Goal: Task Accomplishment & Management: Complete application form

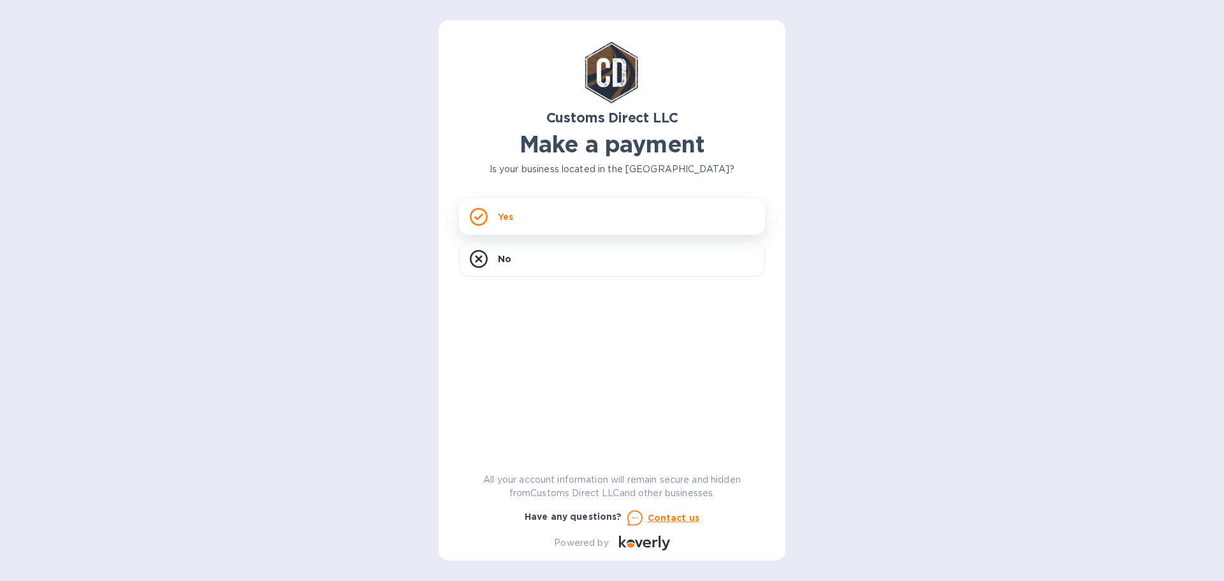
click at [528, 217] on div "Yes" at bounding box center [612, 217] width 306 height 36
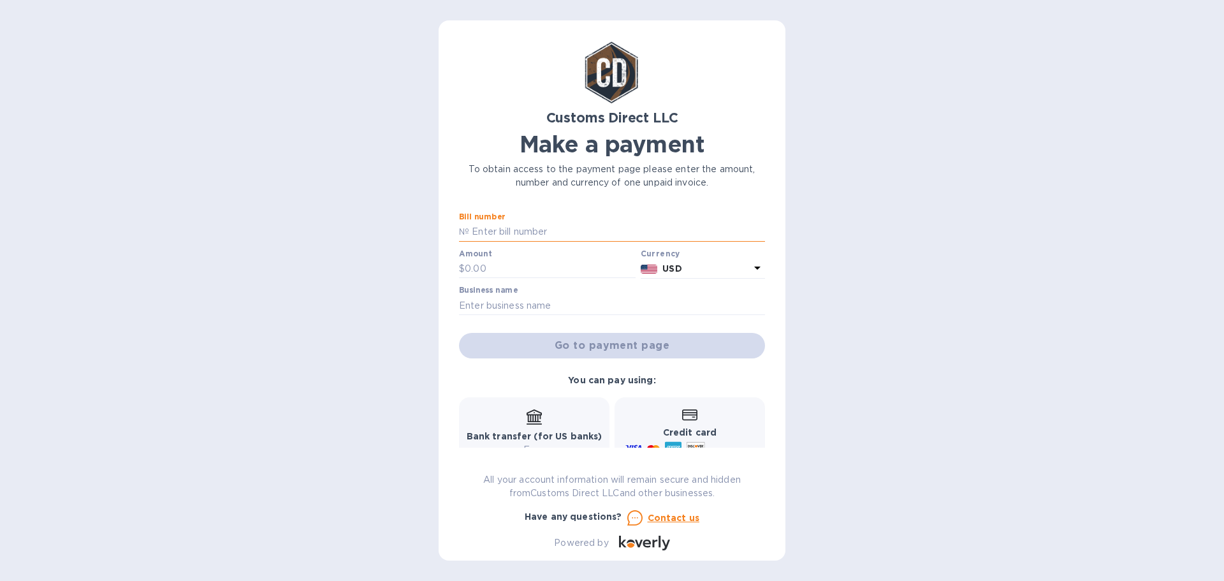
click at [498, 228] on input "text" at bounding box center [617, 232] width 296 height 19
click at [473, 232] on input "text" at bounding box center [617, 232] width 296 height 19
type input "O"
type input "Duty Due from Statement 10/6"
type input "11,561.35"
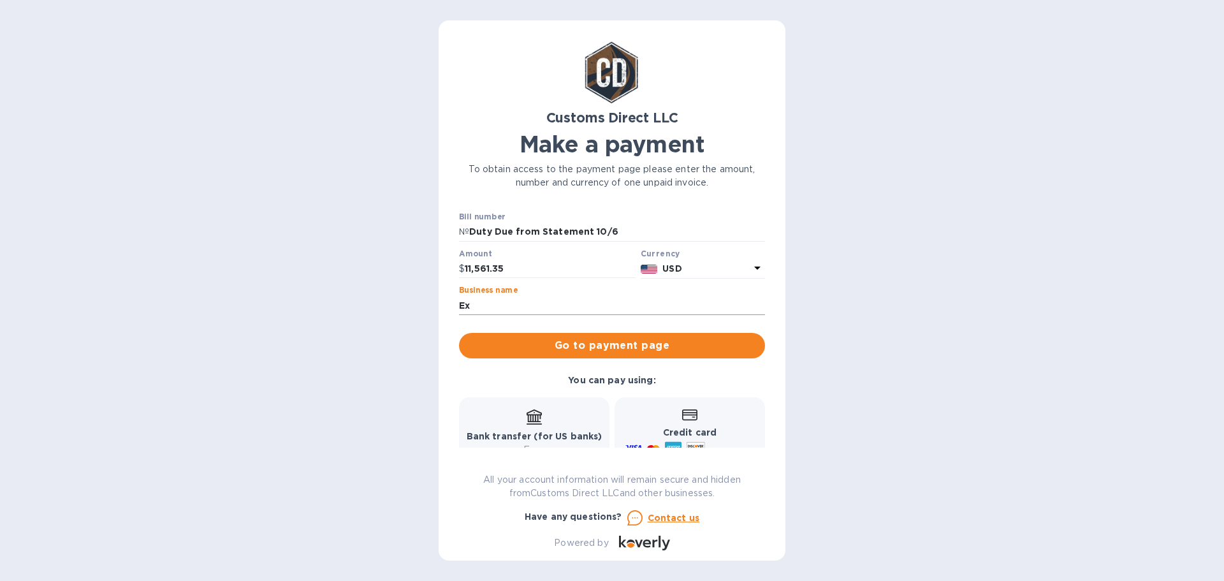
type input "E"
type input "EXEC ARMOR"
click at [585, 344] on span "Go to payment page" at bounding box center [612, 345] width 286 height 15
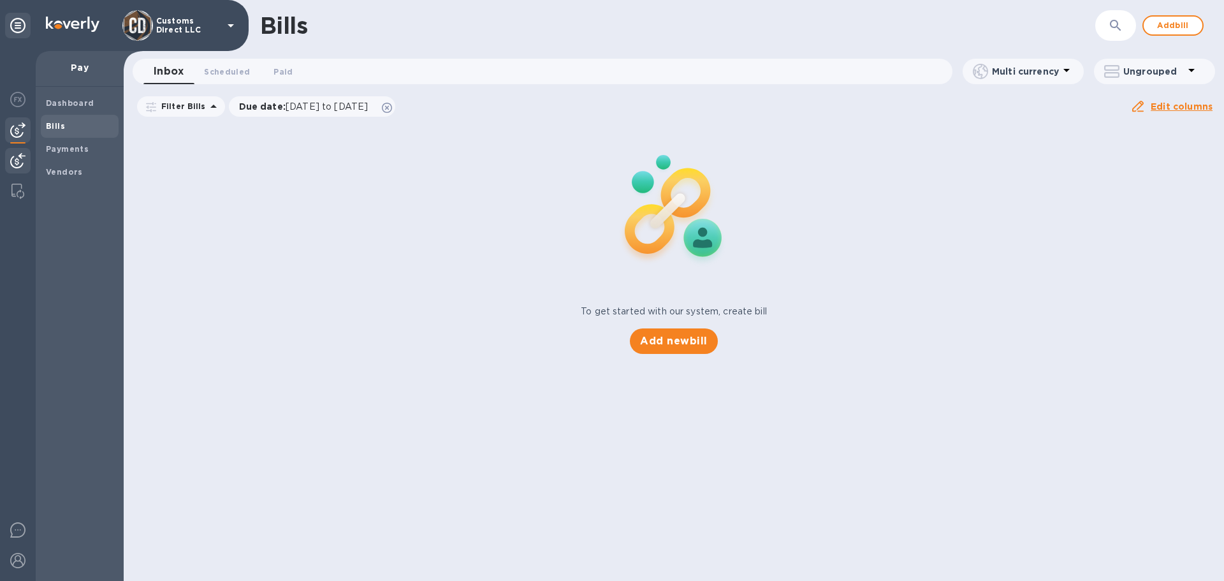
click at [10, 156] on img at bounding box center [17, 160] width 15 height 15
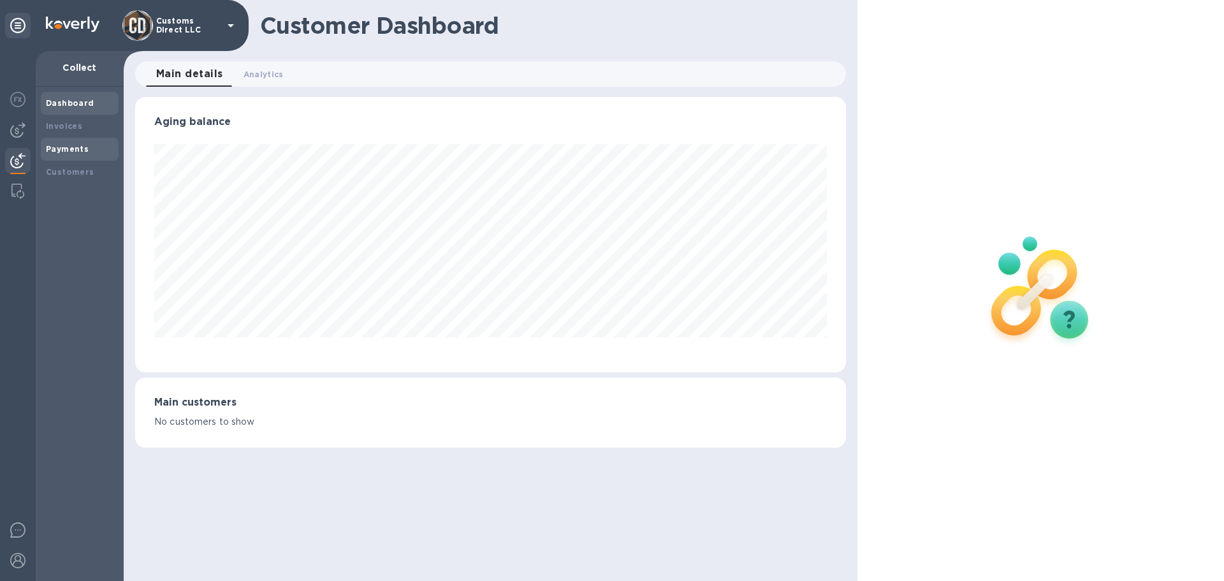
scroll to position [275, 710]
click at [89, 144] on div "Payments" at bounding box center [80, 149] width 68 height 13
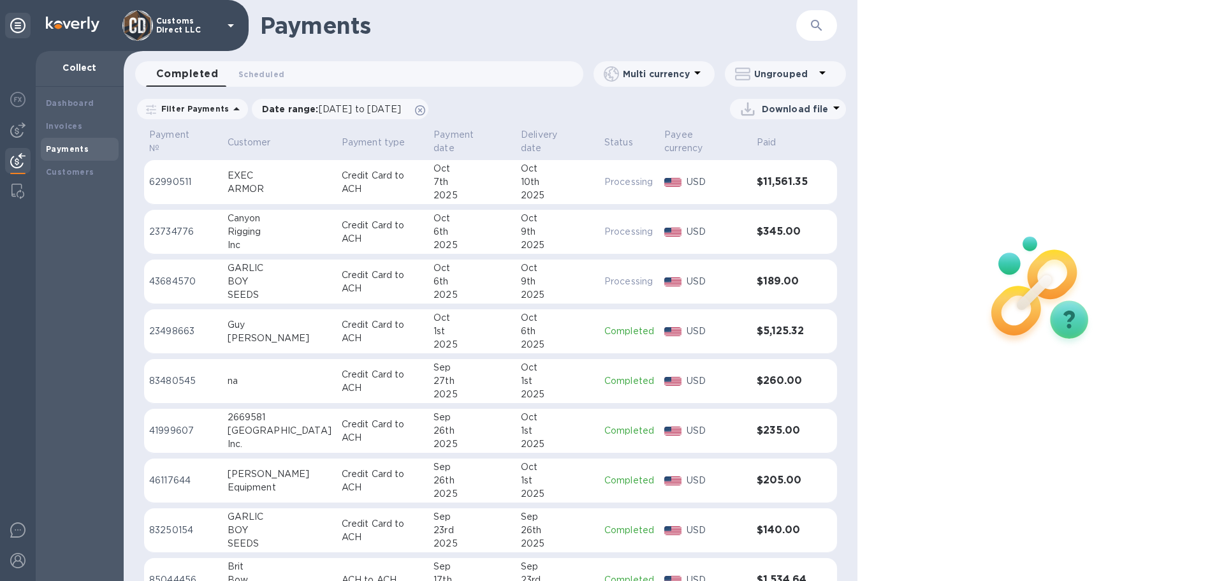
click at [434, 189] on div "2025" at bounding box center [472, 195] width 77 height 13
